Goal: Task Accomplishment & Management: Complete application form

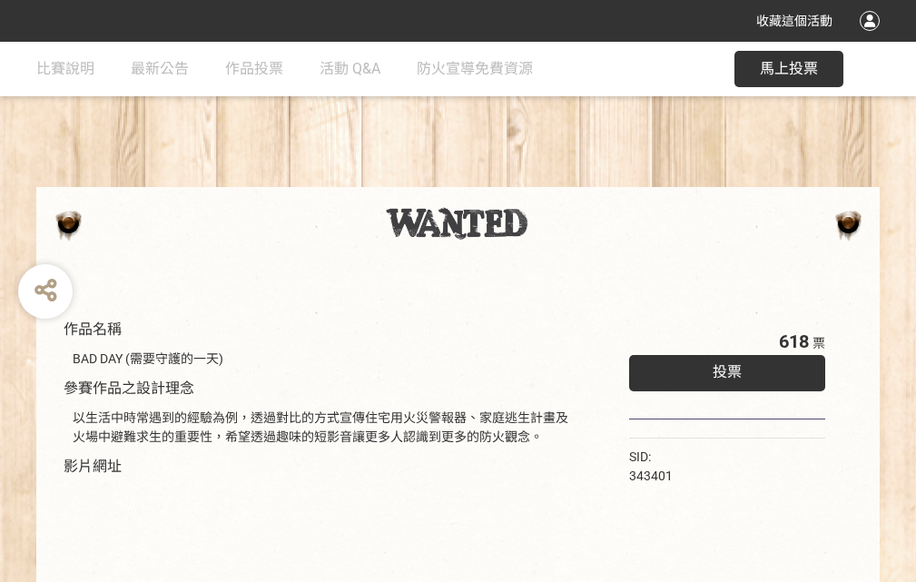
click at [872, 38] on div "收藏這個活動" at bounding box center [458, 21] width 916 height 42
click at [567, 179] on div "作品名稱 BAD DAY (需要守護的一天) 參賽作品之設計理念 以生活中時常遇到的經驗為例，透過對比的方式宣傳住宅用火災警報器、家庭逃生計畫及火場中避難求生…" at bounding box center [458, 423] width 916 height 763
click at [722, 368] on span "投票" at bounding box center [726, 371] width 29 height 17
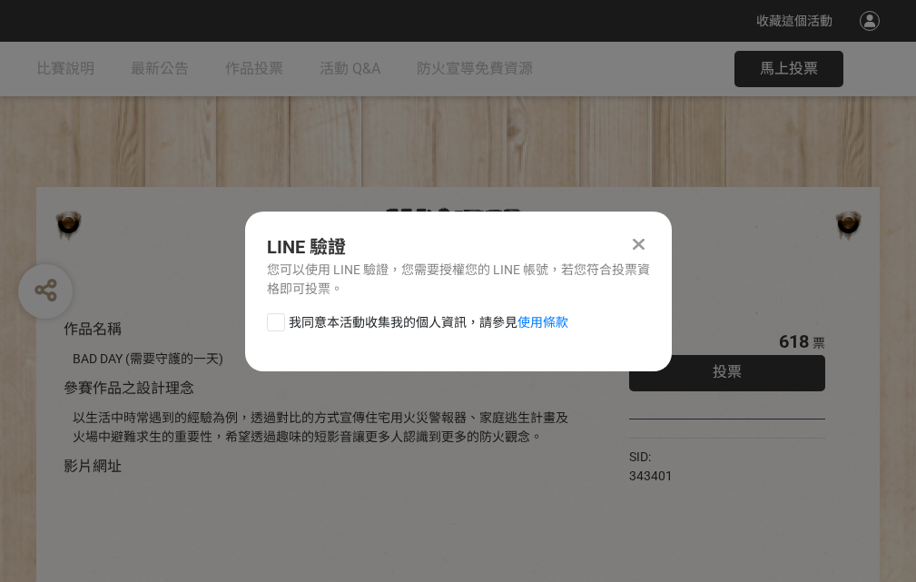
click at [274, 319] on div at bounding box center [276, 322] width 18 height 18
checkbox input "true"
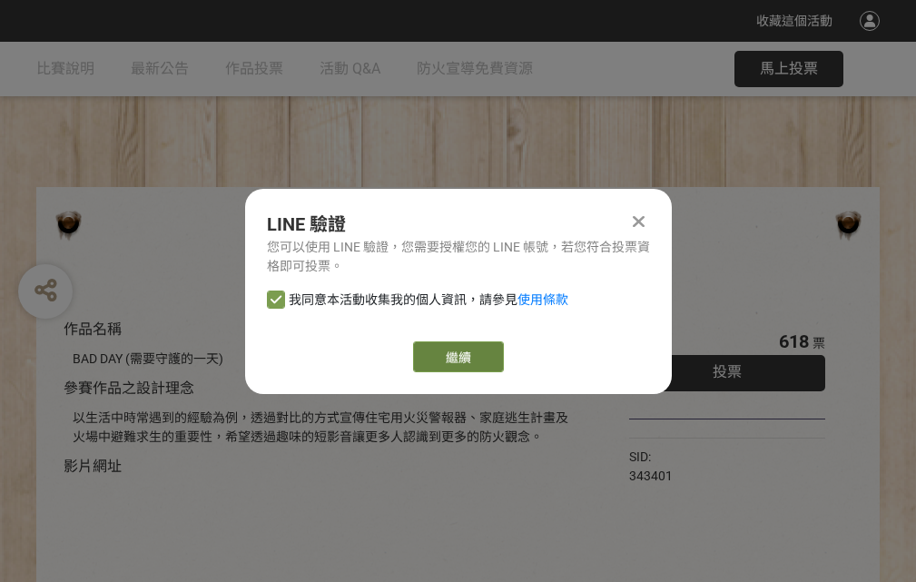
click at [456, 357] on link "繼續" at bounding box center [458, 356] width 91 height 31
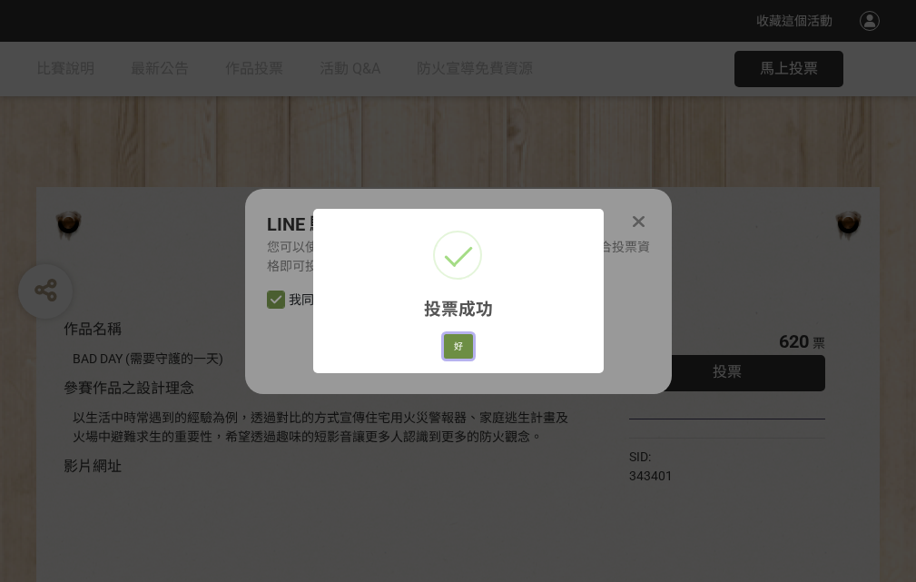
click at [453, 343] on button "好" at bounding box center [458, 346] width 29 height 25
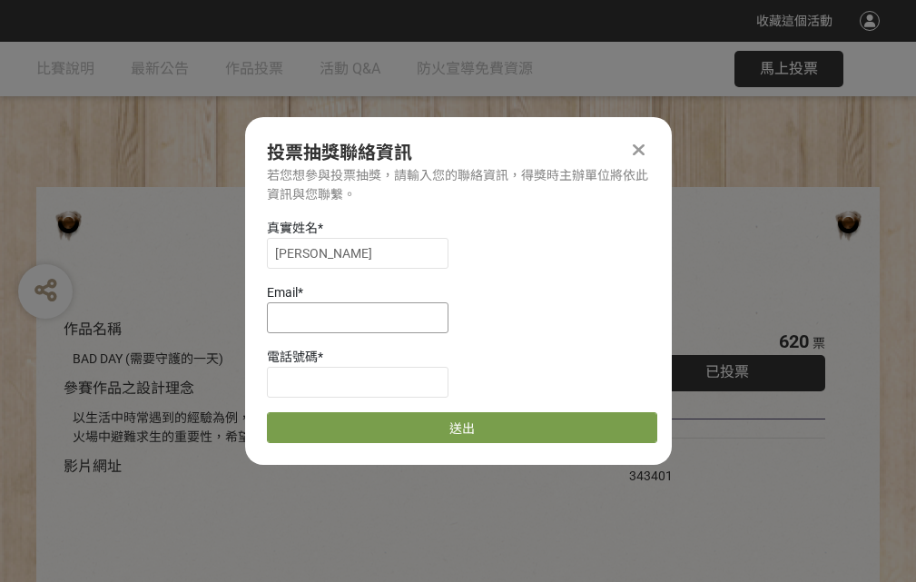
click at [363, 317] on input at bounding box center [357, 317] width 181 height 31
type input "[EMAIL_ADDRESS][DOMAIN_NAME]"
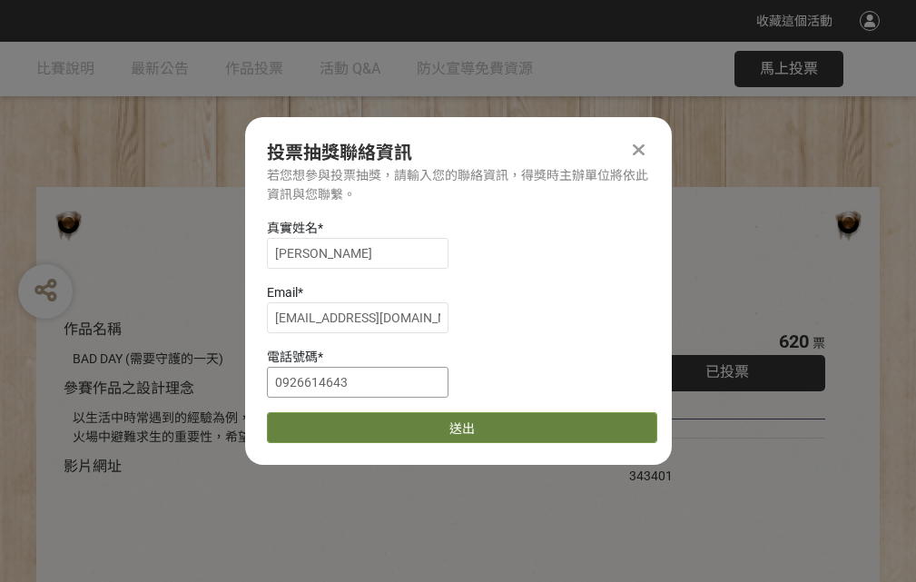
type input "0926614643"
click at [319, 421] on button "送出" at bounding box center [462, 427] width 390 height 31
